Goal: Task Accomplishment & Management: Manage account settings

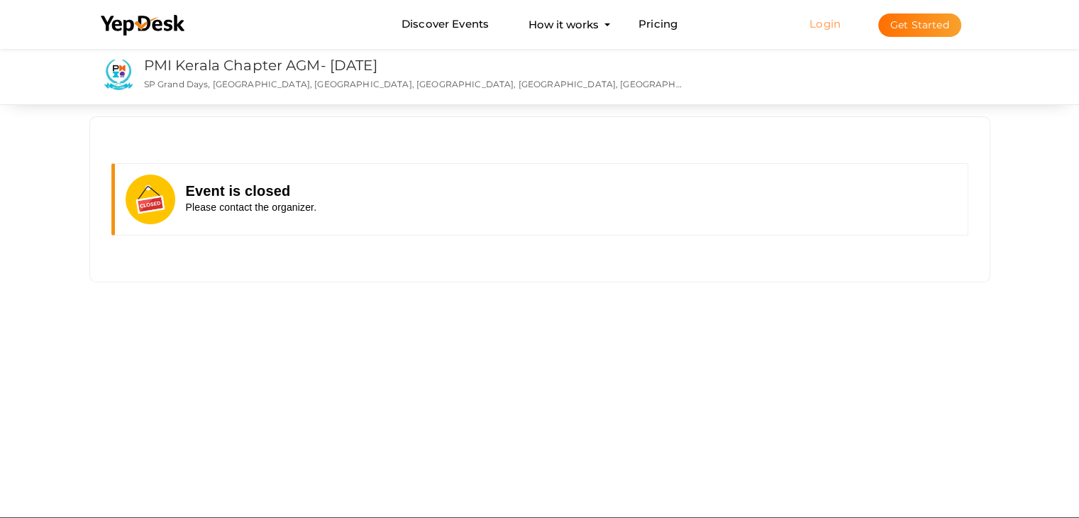
click at [819, 28] on link "Login" at bounding box center [824, 23] width 31 height 13
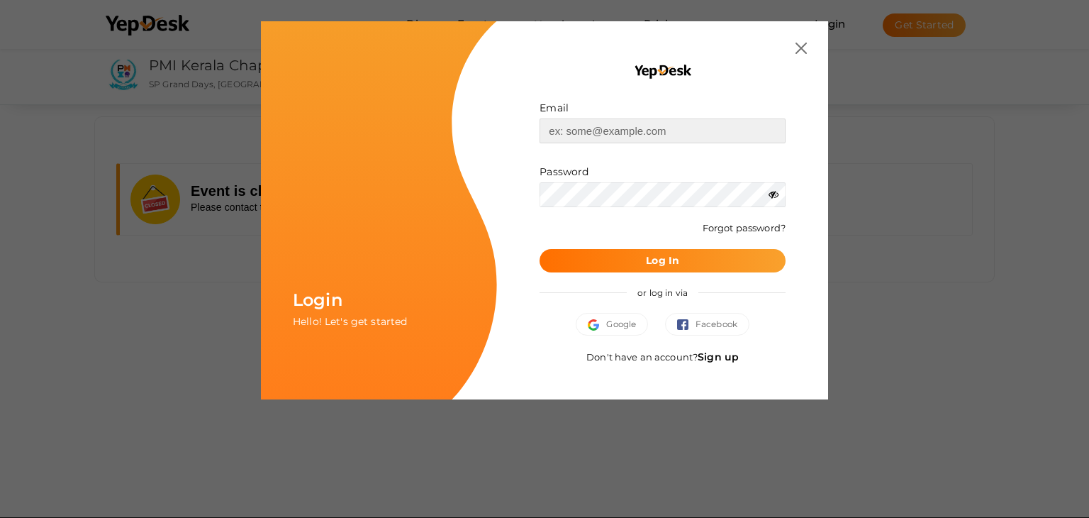
click at [607, 127] on input "text" at bounding box center [663, 130] width 246 height 25
type input "[EMAIL_ADDRESS][DOMAIN_NAME]"
click at [661, 261] on b "Log In" at bounding box center [662, 260] width 33 height 13
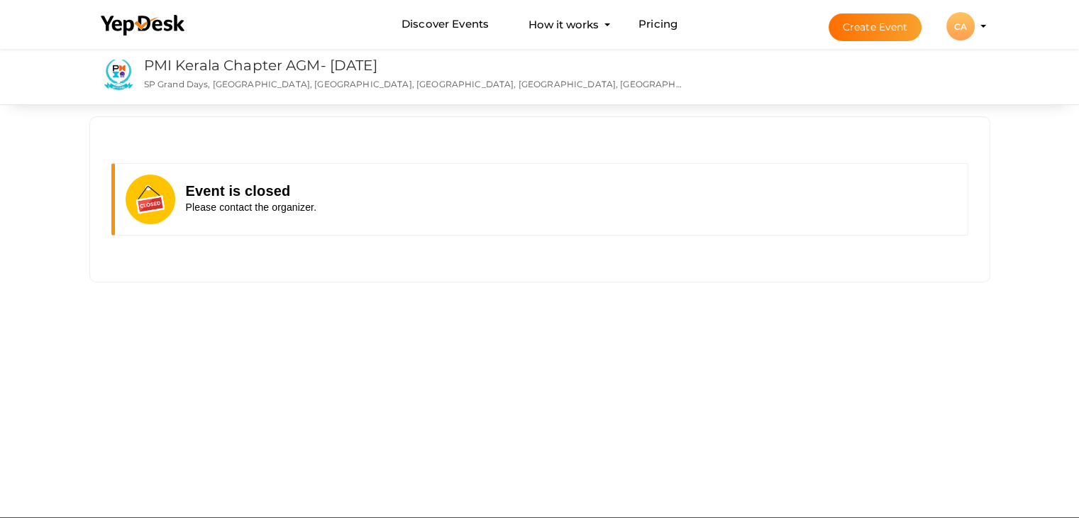
click at [962, 29] on div "CA" at bounding box center [960, 26] width 28 height 28
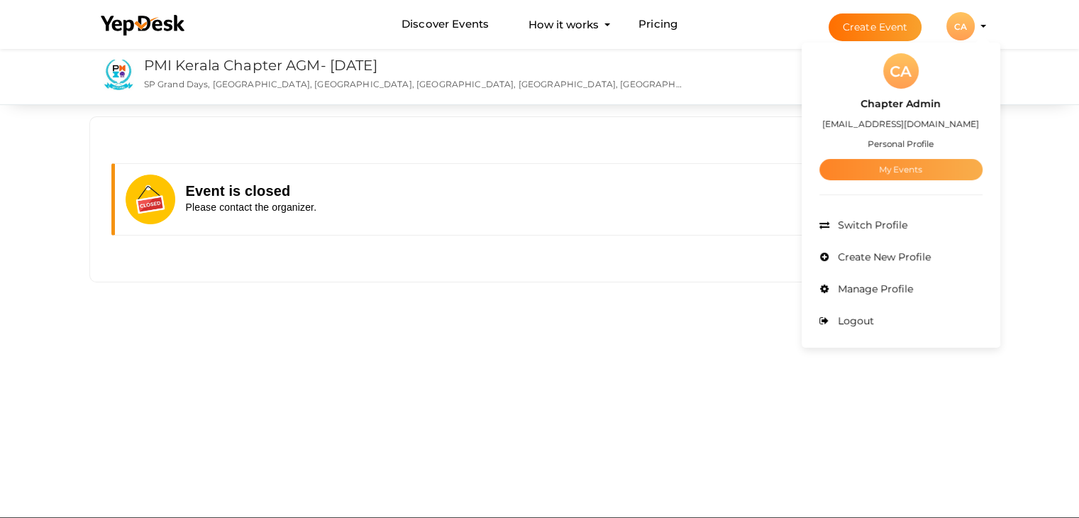
click at [906, 168] on link "My Events" at bounding box center [900, 169] width 163 height 21
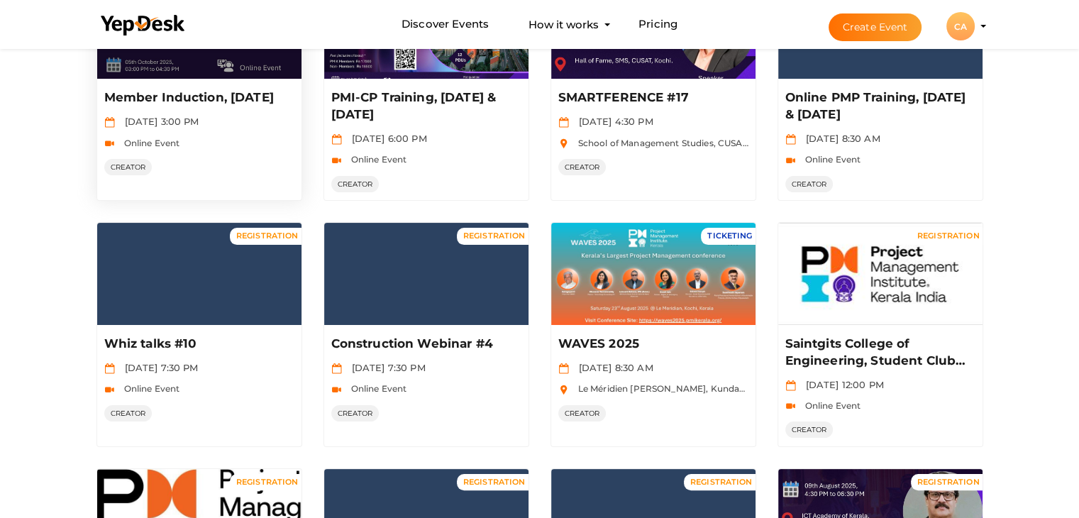
scroll to position [71, 0]
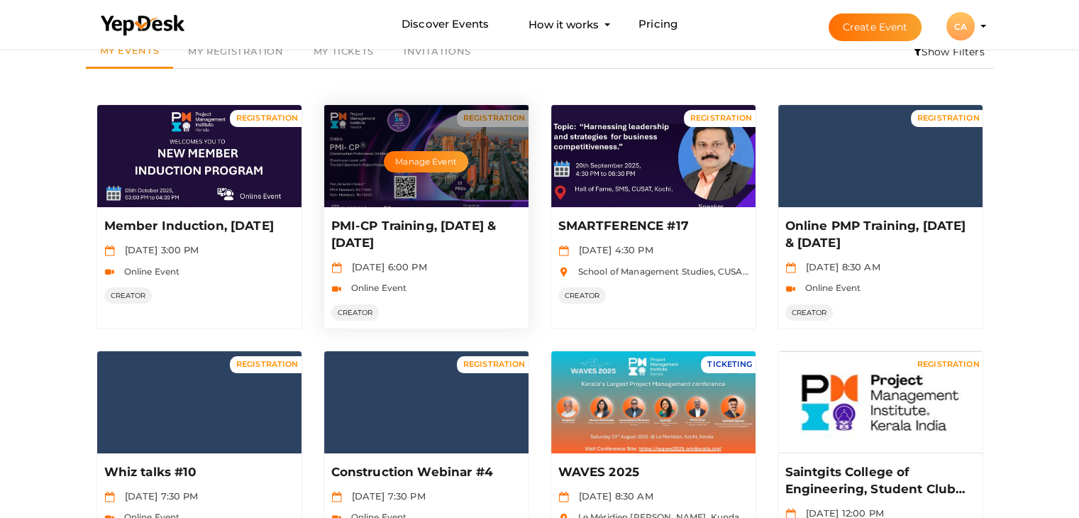
click at [480, 162] on div "Manage Event" at bounding box center [426, 156] width 204 height 102
click at [420, 160] on button "Manage Event" at bounding box center [426, 161] width 84 height 21
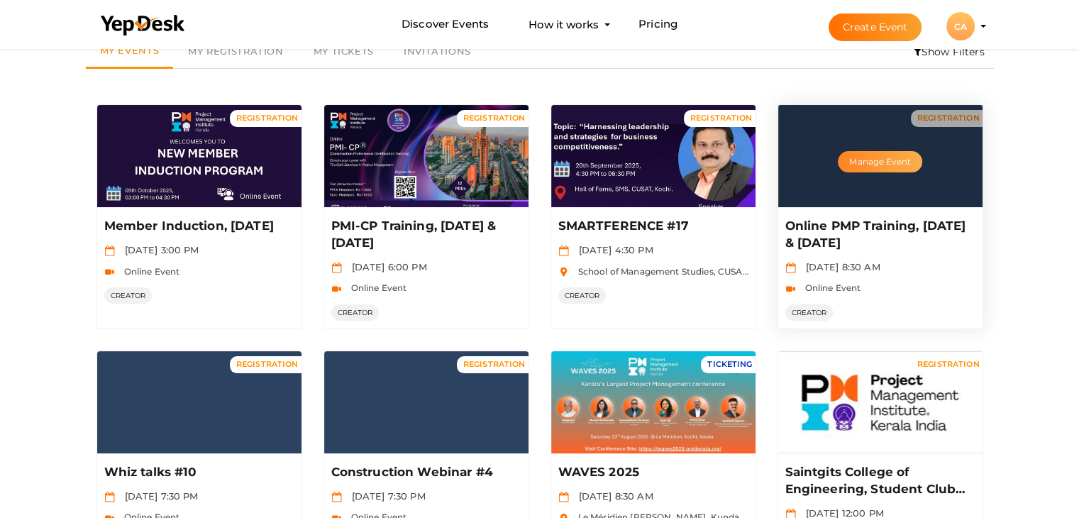
click at [878, 157] on button "Manage Event" at bounding box center [879, 161] width 84 height 21
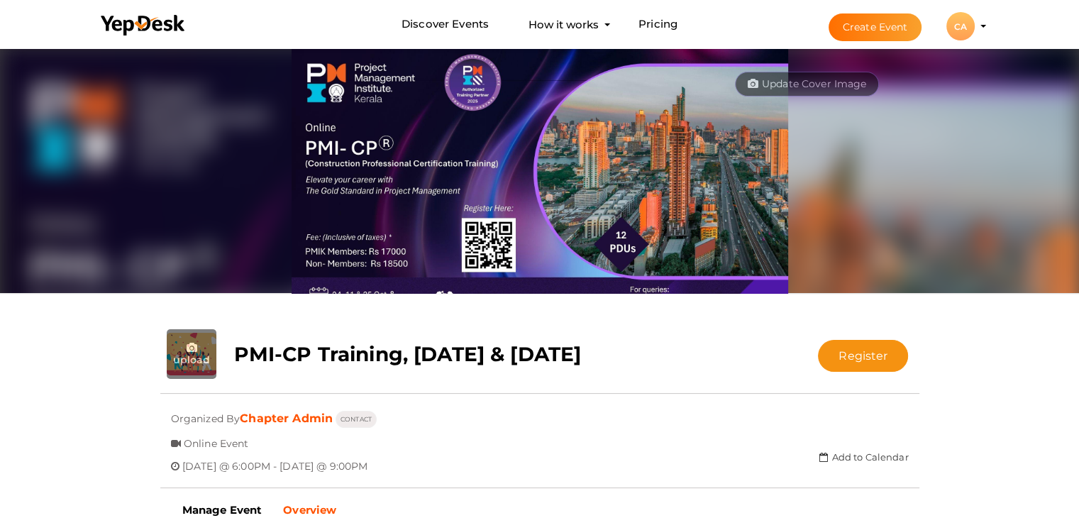
click at [959, 25] on div "CA" at bounding box center [960, 26] width 28 height 28
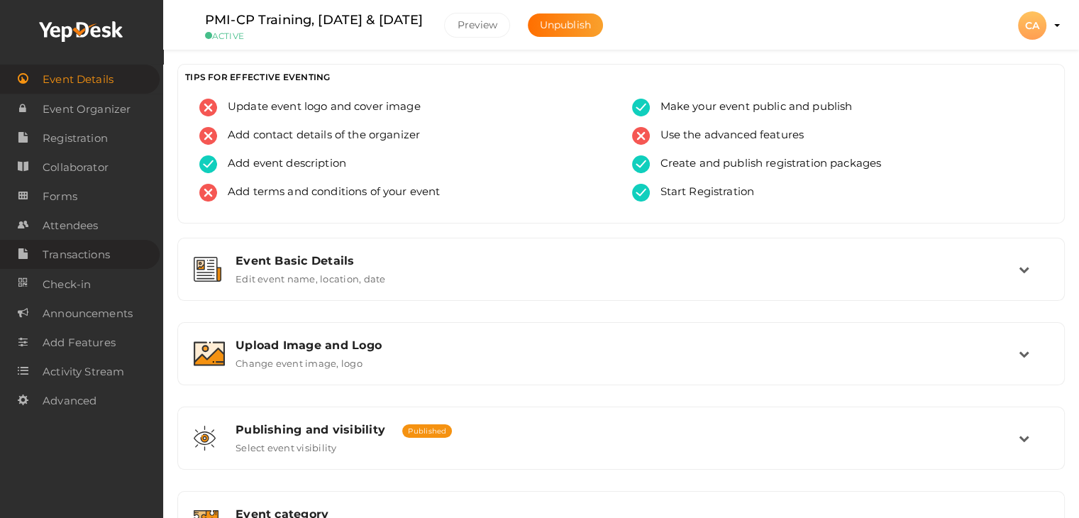
click at [96, 259] on span "Transactions" at bounding box center [76, 254] width 67 height 28
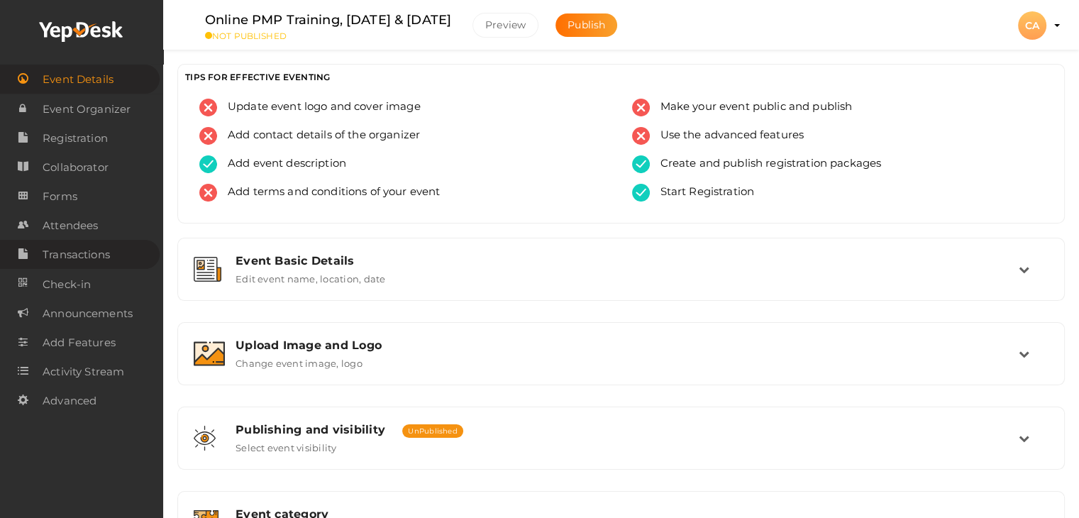
click at [72, 253] on span "Transactions" at bounding box center [76, 254] width 67 height 28
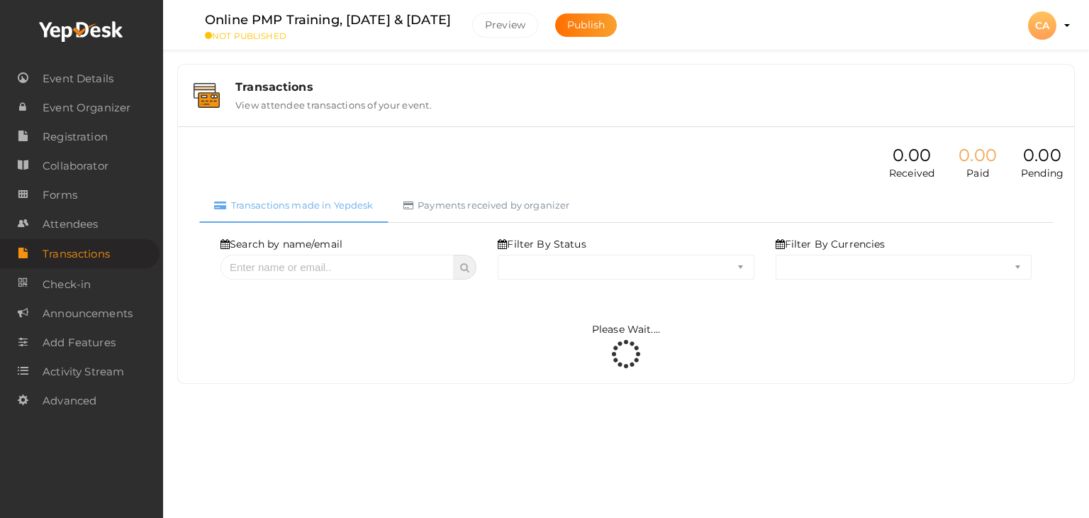
select select "ALL"
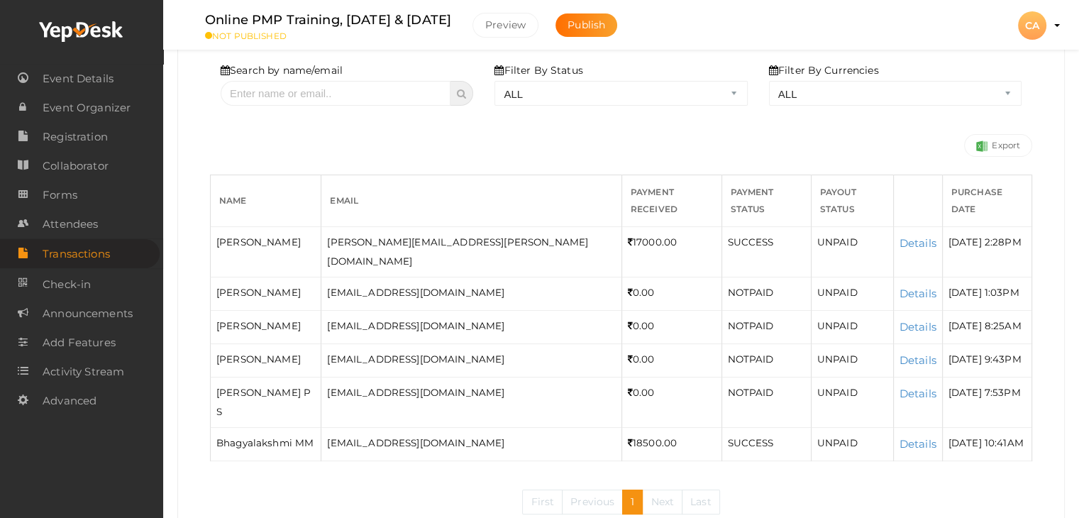
scroll to position [177, 0]
